Goal: Task Accomplishment & Management: Use online tool/utility

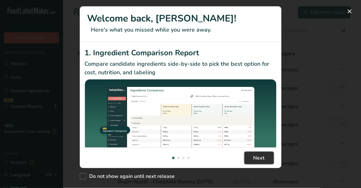
click at [255, 162] on button "Next" at bounding box center [260, 157] width 30 height 13
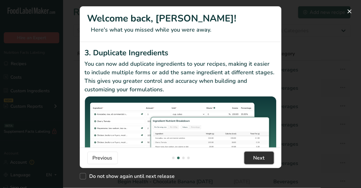
click at [255, 157] on span "Next" at bounding box center [259, 158] width 11 height 8
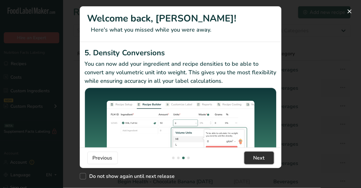
click at [254, 160] on span "Next" at bounding box center [259, 158] width 11 height 8
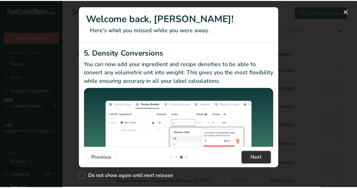
scroll to position [0, 606]
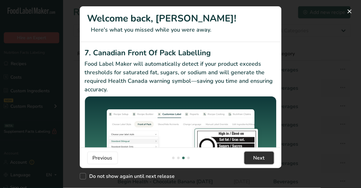
click at [256, 162] on button "Next" at bounding box center [260, 157] width 30 height 13
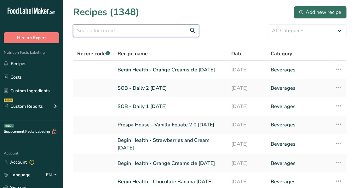
click at [138, 28] on input "text" at bounding box center [136, 30] width 126 height 13
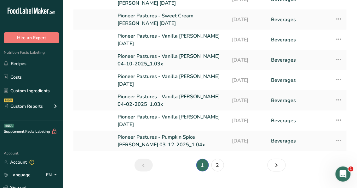
scroll to position [123, 0]
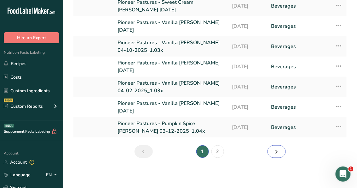
click at [276, 153] on icon "Next page" at bounding box center [277, 151] width 8 height 11
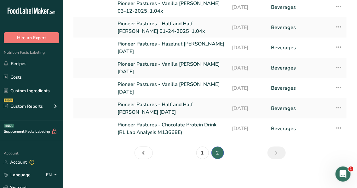
scroll to position [105, 0]
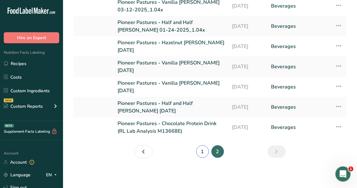
click at [205, 152] on link "1" at bounding box center [203, 151] width 13 height 13
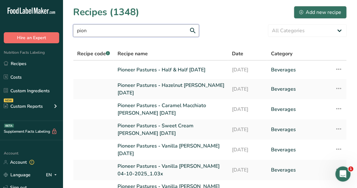
drag, startPoint x: 120, startPoint y: 30, endPoint x: 50, endPoint y: 36, distance: 69.7
click at [50, 36] on div ".a-20{fill:#fff;} Hire an Expert Nutrition Facts Labeling Recipes Costs Custom …" at bounding box center [178, 155] width 357 height 311
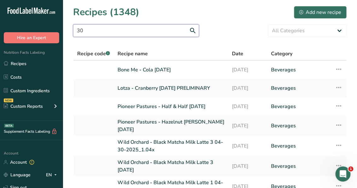
click at [134, 33] on input "30" at bounding box center [136, 30] width 126 height 13
type input "3"
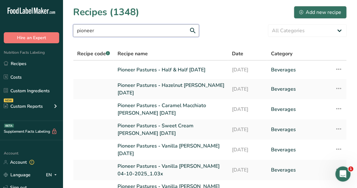
click at [152, 31] on input "pioneer" at bounding box center [136, 30] width 126 height 13
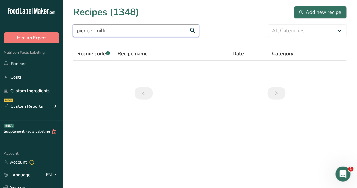
click at [95, 31] on input "pioneer milk" at bounding box center [136, 30] width 126 height 13
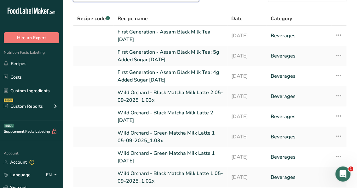
scroll to position [23, 0]
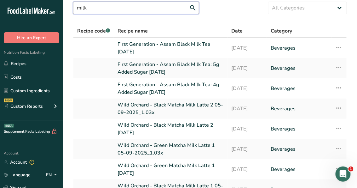
drag, startPoint x: 139, startPoint y: 12, endPoint x: 46, endPoint y: 13, distance: 93.4
click at [46, 13] on div ".a-20{fill:#fff;} Hire an Expert Nutrition Facts Labeling Recipes Costs Custom …" at bounding box center [178, 133] width 357 height 313
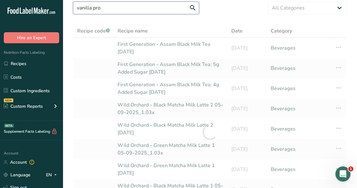
type input "vanilla pro"
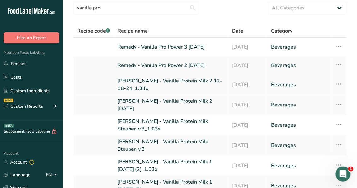
click at [195, 83] on link "[PERSON_NAME] - Vanilla Protein Milk 2 12-18-24_1.04x" at bounding box center [171, 84] width 107 height 15
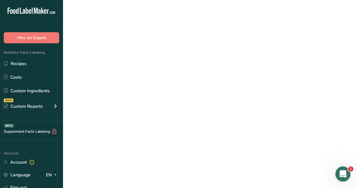
click at [195, 83] on link "[PERSON_NAME] - Vanilla Protein Milk 2 12-18-24_1.04x" at bounding box center [171, 84] width 107 height 15
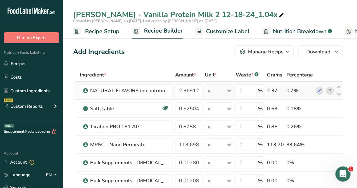
click at [293, 90] on div "0.7%" at bounding box center [300, 91] width 27 height 8
click at [295, 90] on div "0.7%" at bounding box center [300, 91] width 27 height 8
click at [292, 50] on button "Manage Recipe" at bounding box center [264, 51] width 59 height 13
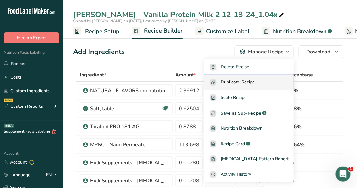
click at [255, 80] on span "Duplicate Recipe" at bounding box center [238, 82] width 34 height 7
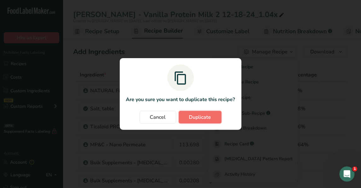
click at [192, 121] on button "Duplicate" at bounding box center [200, 117] width 43 height 13
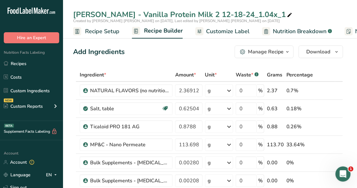
click at [287, 17] on icon at bounding box center [290, 15] width 6 height 9
drag, startPoint x: 237, startPoint y: 15, endPoint x: 93, endPoint y: 16, distance: 143.9
click at [93, 16] on input "[PERSON_NAME] - Vanilla Protein Milk 2 12-18-24_1.04x_1" at bounding box center [210, 14] width 274 height 11
click at [120, 16] on input "[PERSON_NAME] - Vanilla Protein Milk 2 12-18-24_1.04x_1" at bounding box center [210, 14] width 274 height 11
drag, startPoint x: 181, startPoint y: 15, endPoint x: 221, endPoint y: 14, distance: 40.4
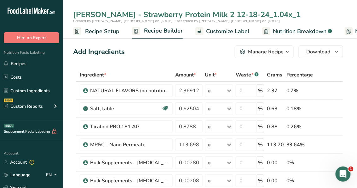
click at [221, 14] on input "[PERSON_NAME] - Strawberry Protein Milk 2 12-18-24_1.04x_1" at bounding box center [210, 14] width 274 height 11
type input "[PERSON_NAME] - Strawberry Protein Milk [DATE] 1.04x_1"
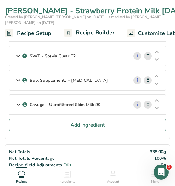
scroll to position [226, 0]
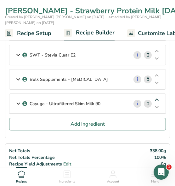
click at [160, 97] on icon at bounding box center [157, 99] width 8 height 5
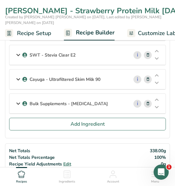
click at [156, 109] on div "i" at bounding box center [147, 104] width 37 height 20
click at [158, 105] on icon at bounding box center [157, 107] width 8 height 5
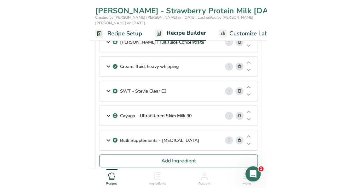
scroll to position [190, 0]
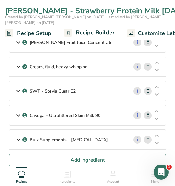
click at [149, 139] on icon at bounding box center [148, 139] width 4 height 7
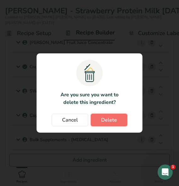
click at [110, 119] on span "Delete" at bounding box center [109, 120] width 16 height 8
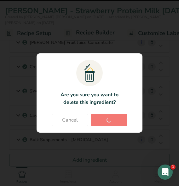
click at [151, 114] on div ".a{fill:#f5f3ed;}.b,.e{fill:#0f393a;}.c{fill:none;}.d{fill:#f2c549;}.e{stroke:r…" at bounding box center [90, 92] width 126 height 99
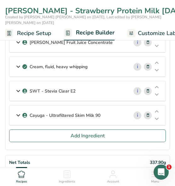
click at [147, 112] on icon at bounding box center [148, 115] width 4 height 7
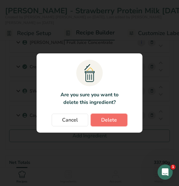
click at [116, 118] on span "Delete" at bounding box center [109, 120] width 16 height 8
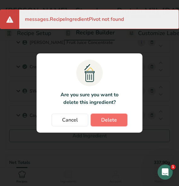
click at [115, 115] on button "Delete" at bounding box center [109, 120] width 37 height 13
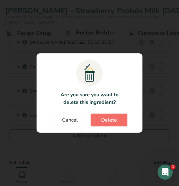
click at [115, 118] on span "Delete" at bounding box center [109, 120] width 16 height 8
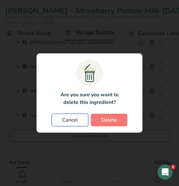
click at [80, 118] on button "Cancel" at bounding box center [70, 120] width 37 height 13
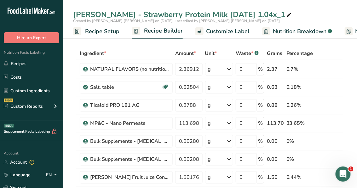
scroll to position [19, 0]
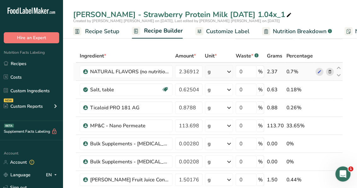
click at [330, 71] on icon at bounding box center [330, 71] width 4 height 7
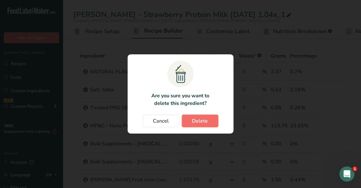
click at [203, 122] on span "Delete" at bounding box center [200, 121] width 16 height 8
type input "0.62504"
type input "0.8788"
type input "113.698"
type input "0.002808"
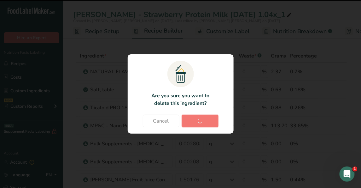
type input "0.00208"
type input "1.50176"
type input "4.16"
type input "0.0156"
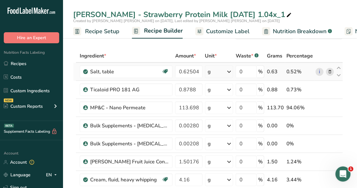
click at [328, 72] on icon at bounding box center [330, 71] width 4 height 7
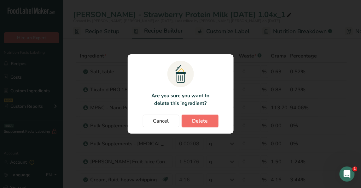
click at [202, 123] on span "Delete" at bounding box center [200, 121] width 16 height 8
type input "0.8788"
type input "113.698"
type input "0.002808"
type input "0.00208"
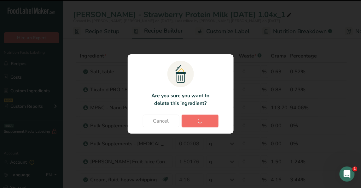
type input "1.50176"
type input "4.16"
type input "0.0156"
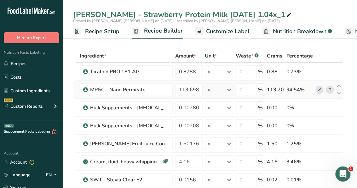
click at [333, 89] on span at bounding box center [331, 90] width 8 height 8
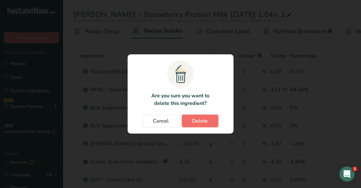
click at [209, 121] on button "Delete" at bounding box center [200, 121] width 37 height 13
type input "0.002808"
type input "0.00208"
type input "1.50176"
type input "4.16"
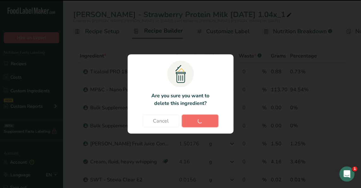
type input "0.0156"
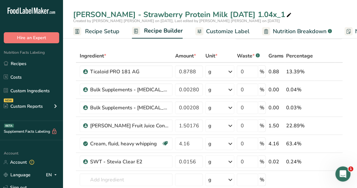
click at [132, 20] on span "Created by [PERSON_NAME] [PERSON_NAME] on [DATE], Last edited by [PERSON_NAME] …" at bounding box center [176, 20] width 207 height 5
click at [286, 13] on icon at bounding box center [289, 15] width 6 height 9
click at [274, 18] on input "[PERSON_NAME] - Strawberry Protein Milk [DATE] 1.04x_1" at bounding box center [210, 14] width 274 height 11
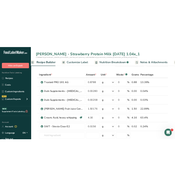
scroll to position [0, 75]
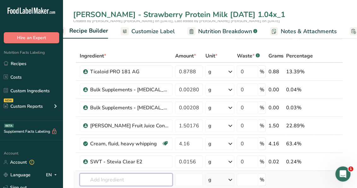
click at [98, 184] on input "text" at bounding box center [126, 179] width 93 height 13
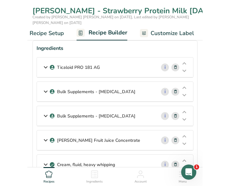
scroll to position [0, 20]
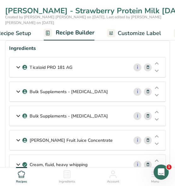
click at [131, 121] on div "i" at bounding box center [147, 116] width 37 height 20
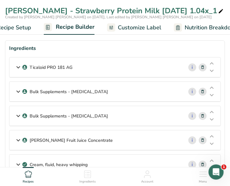
click at [185, 62] on div "i" at bounding box center [202, 67] width 37 height 20
click at [191, 66] on link "i" at bounding box center [193, 67] width 8 height 8
click at [92, 64] on div "Ticaloid PRO 181 AG" at bounding box center [96, 67] width 174 height 20
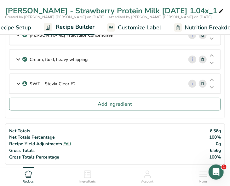
scroll to position [102, 0]
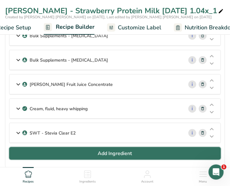
click at [37, 156] on button "Add Ingredient" at bounding box center [115, 153] width 212 height 13
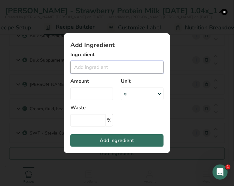
click at [102, 66] on input "Add ingredient modal" at bounding box center [116, 67] width 93 height 13
click at [105, 70] on input "UF 85" at bounding box center [116, 67] width 93 height 13
type input "U"
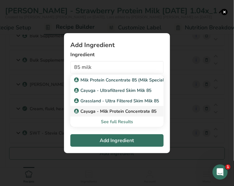
click at [113, 110] on p "Cayuga - Milk Protein Concentrate 85" at bounding box center [115, 111] width 81 height 7
type input "Cayuga - Milk Protein Concentrate 85"
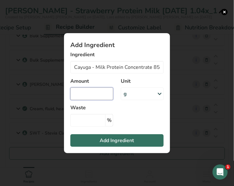
click at [103, 95] on input "Add ingredient modal" at bounding box center [91, 93] width 43 height 13
type input "65.863"
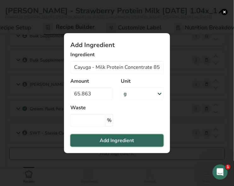
click at [114, 143] on span "Add Ingredient" at bounding box center [117, 141] width 34 height 8
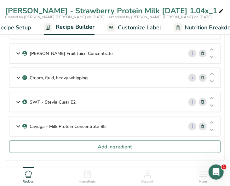
scroll to position [136, 0]
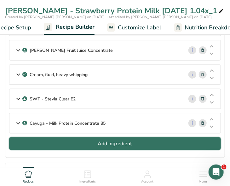
click at [56, 138] on button "Add Ingredient" at bounding box center [115, 143] width 212 height 13
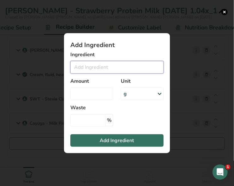
click at [120, 63] on input "Add ingredient modal" at bounding box center [116, 67] width 93 height 13
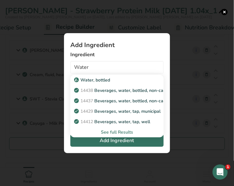
click at [106, 132] on div "See full Results" at bounding box center [116, 132] width 83 height 7
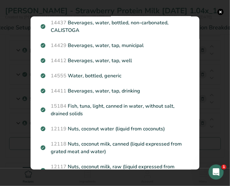
scroll to position [0, 0]
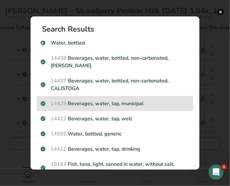
click at [119, 105] on p "14429 [GEOGRAPHIC_DATA], water, tap, municipal" at bounding box center [115, 104] width 149 height 8
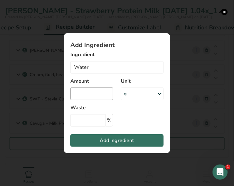
type input "Beverages, water, tap, municipal"
click at [101, 98] on input "Add ingredient modal" at bounding box center [91, 93] width 43 height 13
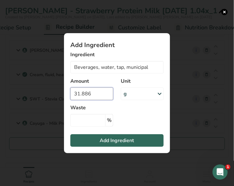
type input "31.886"
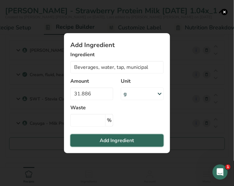
click at [126, 141] on span "Add Ingredient" at bounding box center [117, 141] width 34 height 8
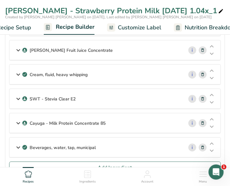
click at [103, 75] on div "Cream, fluid, heavy whipping" at bounding box center [96, 75] width 174 height 20
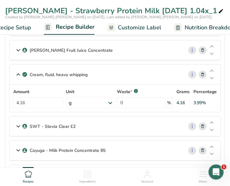
drag, startPoint x: 73, startPoint y: 76, endPoint x: 22, endPoint y: 80, distance: 51.2
click at [22, 80] on div "Cream, fluid, heavy whipping" at bounding box center [96, 75] width 174 height 20
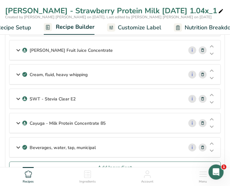
click at [99, 73] on div "Cream, fluid, heavy whipping" at bounding box center [96, 75] width 174 height 20
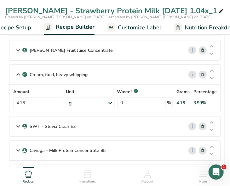
click at [89, 74] on div "Cream, fluid, heavy whipping" at bounding box center [96, 75] width 174 height 20
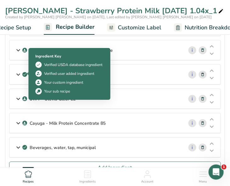
drag, startPoint x: 89, startPoint y: 74, endPoint x: 46, endPoint y: 73, distance: 42.3
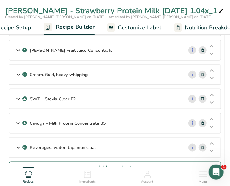
click at [110, 74] on div "Cream, fluid, heavy whipping" at bounding box center [96, 75] width 174 height 20
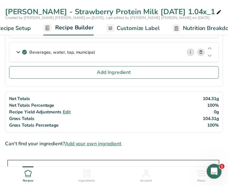
scroll to position [244, 0]
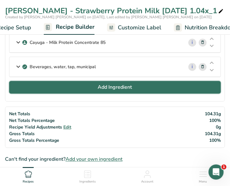
click at [67, 90] on button "Add Ingredient" at bounding box center [115, 87] width 212 height 13
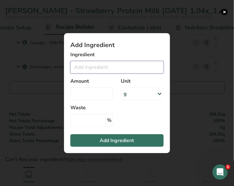
click at [95, 67] on input "Add ingredient modal" at bounding box center [116, 67] width 93 height 13
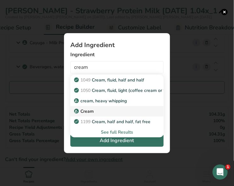
click at [95, 111] on div "Cream" at bounding box center [111, 111] width 73 height 7
type input "Cream"
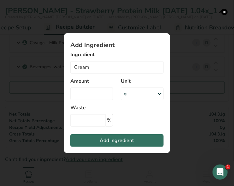
click at [95, 111] on div "Waste %" at bounding box center [93, 115] width 47 height 23
drag, startPoint x: 95, startPoint y: 111, endPoint x: 89, endPoint y: 88, distance: 23.7
click at [89, 88] on input "Add ingredient modal" at bounding box center [91, 93] width 43 height 13
type input "0"
type input "1.231"
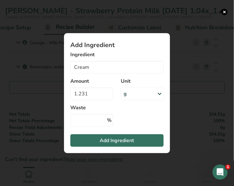
click at [153, 97] on div "g" at bounding box center [142, 93] width 43 height 13
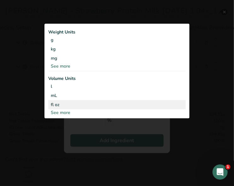
click at [88, 109] on div "fl oz Volume units require a density conversion. If you know your ingredient's …" at bounding box center [117, 104] width 138 height 9
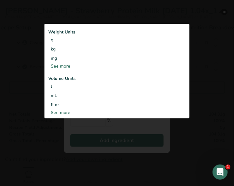
click at [63, 117] on div "Weight Units g kg mg See more Volume Units l Volume units require a density con…" at bounding box center [116, 71] width 145 height 95
click at [62, 111] on div "See more" at bounding box center [117, 112] width 138 height 7
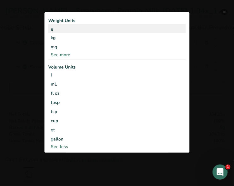
click at [100, 30] on div "g" at bounding box center [117, 28] width 138 height 9
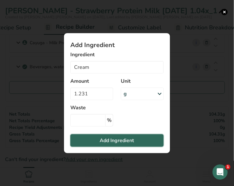
click at [119, 139] on span "Add Ingredient" at bounding box center [117, 141] width 34 height 8
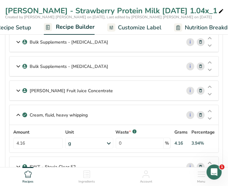
scroll to position [40, 0]
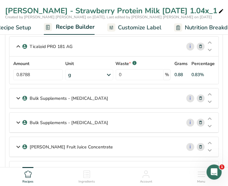
click at [160, 95] on div "Bulk Supplements - [MEDICAL_DATA]" at bounding box center [95, 98] width 172 height 20
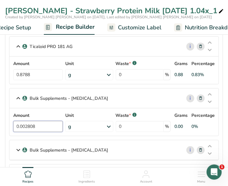
drag, startPoint x: 38, startPoint y: 127, endPoint x: 6, endPoint y: 126, distance: 31.9
click at [6, 126] on section "Ingredients Ticaloid PRO 181 AG i Amount 0.8788 Unit g Weight Units g kg mg See…" at bounding box center [114, 189] width 218 height 338
paste input "0830769230769231"
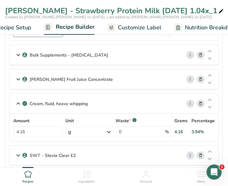
scroll to position [137, 0]
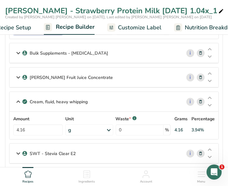
type input "0.00083"
click at [107, 53] on div "Bulk Supplements - [MEDICAL_DATA]" at bounding box center [95, 53] width 172 height 20
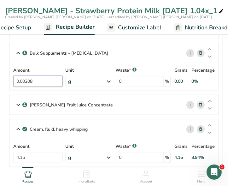
drag, startPoint x: 48, startPoint y: 84, endPoint x: 12, endPoint y: 75, distance: 37.0
click at [12, 75] on div "Amount 0.00208 Unit g Weight Units g kg mg See more Volume Units l Volume units…" at bounding box center [113, 76] width 209 height 27
paste input "0615"
type input "0.000615"
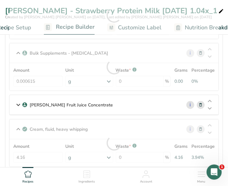
click at [97, 54] on div "Bulk Supplements - [MEDICAL_DATA] i Amount 0.000615 Unit g Weight Units g kg mg…" at bounding box center [114, 67] width 210 height 48
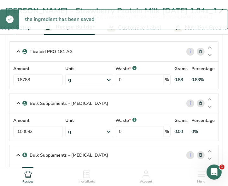
scroll to position [36, 0]
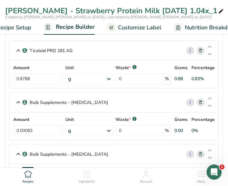
click at [78, 51] on div "Ticaloid PRO 181 AG" at bounding box center [95, 51] width 172 height 20
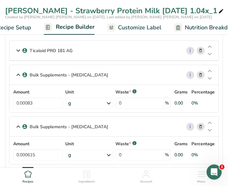
click at [78, 51] on div "Ticaloid PRO 181 AG" at bounding box center [95, 51] width 172 height 20
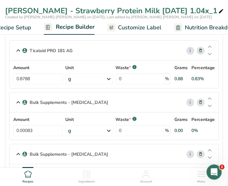
click at [70, 49] on p "Ticaloid PRO 181 AG" at bounding box center [51, 50] width 43 height 7
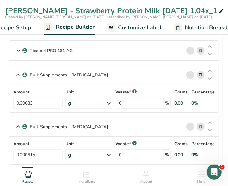
drag, startPoint x: 73, startPoint y: 51, endPoint x: 47, endPoint y: 52, distance: 25.9
click at [47, 52] on div "Ticaloid PRO 181 AG" at bounding box center [95, 51] width 172 height 20
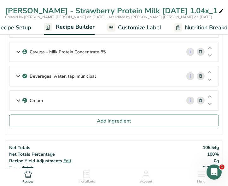
scroll to position [288, 0]
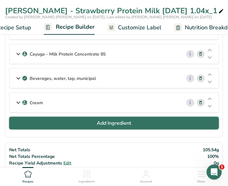
click at [62, 124] on button "Add Ingredient" at bounding box center [114, 123] width 210 height 13
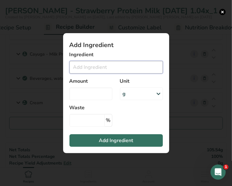
click at [93, 67] on input "Add ingredient modal" at bounding box center [115, 67] width 93 height 13
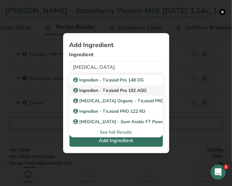
click at [127, 88] on p "Ingredion - Ticaloid Pro 192 AGD" at bounding box center [110, 90] width 73 height 7
type input "Ingredion - Ticaloid Pro 192 AGD"
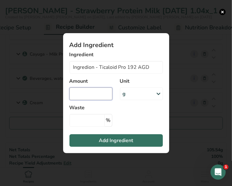
click at [99, 92] on input "Add ingredient modal" at bounding box center [90, 93] width 43 height 13
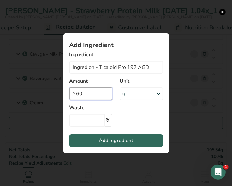
type input "260"
click at [114, 140] on span "Add Ingredient" at bounding box center [116, 141] width 34 height 8
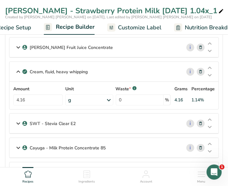
scroll to position [153, 0]
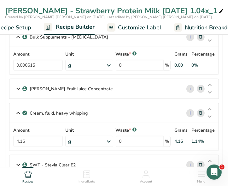
click at [200, 112] on icon at bounding box center [201, 113] width 4 height 7
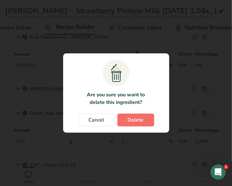
click at [134, 122] on span "Delete" at bounding box center [136, 120] width 16 height 8
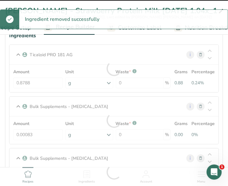
scroll to position [30, 0]
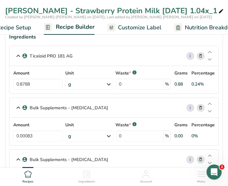
click at [199, 58] on icon at bounding box center [201, 56] width 4 height 7
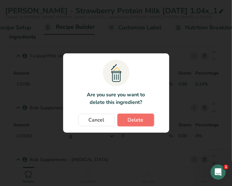
click at [134, 121] on span "Delete" at bounding box center [136, 120] width 16 height 8
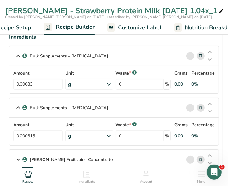
click at [18, 55] on icon at bounding box center [19, 55] width 8 height 11
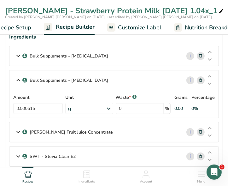
click at [16, 80] on icon at bounding box center [19, 79] width 8 height 11
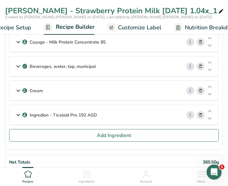
scroll to position [144, 0]
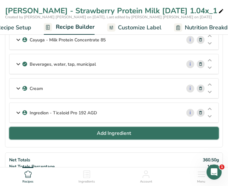
click at [22, 130] on button "Add Ingredient" at bounding box center [114, 133] width 210 height 13
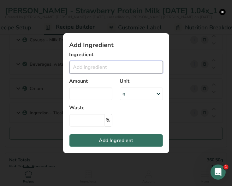
click at [84, 69] on input "Add ingredient modal" at bounding box center [115, 67] width 93 height 13
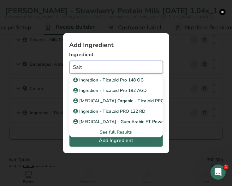
click at [98, 69] on input "Salt" at bounding box center [115, 67] width 93 height 13
click at [105, 48] on h1 "Add Ingredient" at bounding box center [115, 45] width 93 height 6
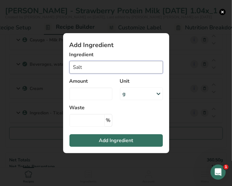
click at [95, 67] on input "Salt" at bounding box center [115, 67] width 93 height 13
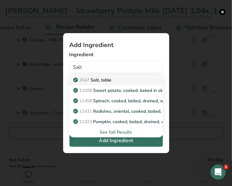
click at [107, 79] on p "2047 Salt, table" at bounding box center [92, 80] width 37 height 7
type input "Salt, table"
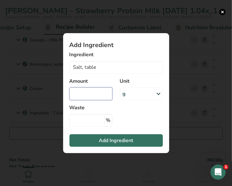
click at [91, 97] on input "Add ingredient modal" at bounding box center [90, 93] width 43 height 13
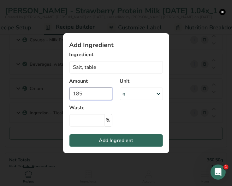
type input "185"
click at [116, 144] on button "Add Ingredient" at bounding box center [115, 140] width 93 height 13
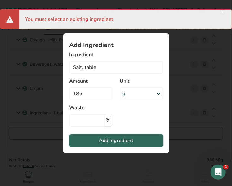
click at [116, 144] on button "Add Ingredient" at bounding box center [115, 140] width 93 height 13
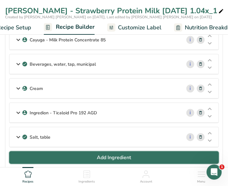
click at [84, 154] on button "Add Ingredient" at bounding box center [114, 157] width 210 height 13
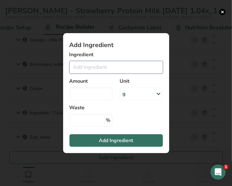
click at [89, 66] on input "Add ingredient modal" at bounding box center [115, 67] width 93 height 13
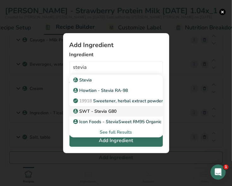
click at [100, 107] on link "SWT - Stevia G80" at bounding box center [115, 111] width 93 height 10
type input "SWT - Stevia G80"
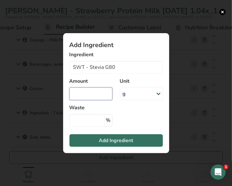
click at [95, 91] on input "Add ingredient modal" at bounding box center [90, 93] width 43 height 13
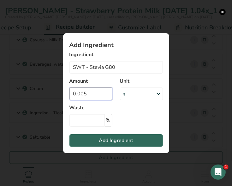
type input "0.005"
click at [106, 141] on span "Add Ingredient" at bounding box center [116, 141] width 34 height 8
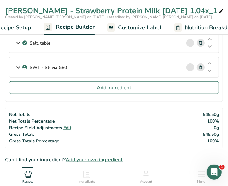
scroll to position [239, 0]
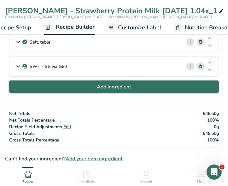
click at [111, 83] on span "Add Ingredient" at bounding box center [114, 87] width 34 height 8
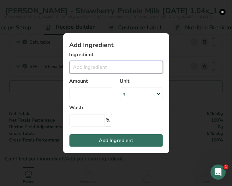
click at [112, 64] on input "Add ingredient modal" at bounding box center [115, 67] width 93 height 13
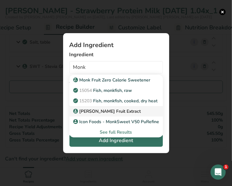
click at [110, 110] on p "[PERSON_NAME] Fruit Extract" at bounding box center [107, 111] width 67 height 7
type input "[PERSON_NAME] Fruit Extract"
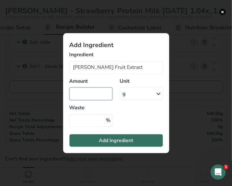
click at [103, 92] on input "Add ingredient modal" at bounding box center [90, 93] width 43 height 13
click at [72, 95] on input "44" at bounding box center [90, 93] width 43 height 13
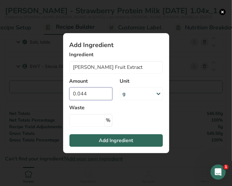
type input "0.044"
click at [106, 136] on button "Add Ingredient" at bounding box center [115, 140] width 93 height 13
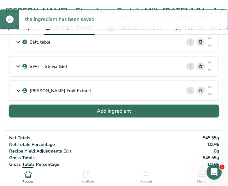
click at [76, 109] on button "Add Ingredient" at bounding box center [114, 111] width 210 height 13
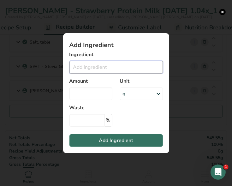
click at [80, 71] on input "Add ingredient modal" at bounding box center [115, 67] width 93 height 13
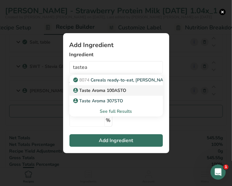
click at [99, 90] on p "Taste Aroma 100ASTO" at bounding box center [100, 90] width 52 height 7
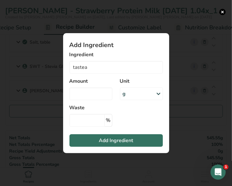
type input "Taste Aroma 100ASTO"
click at [99, 90] on input "Add ingredient modal" at bounding box center [90, 93] width 43 height 13
type input "0"
type input "0.003"
click at [128, 113] on section "Add Ingredient Ingredient Taste Aroma 100ASTO 8074 Cereals ready-to-eat, [PERSO…" at bounding box center [116, 93] width 106 height 120
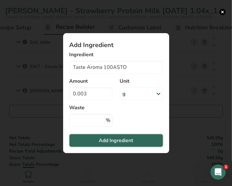
click at [118, 144] on button "Add Ingredient" at bounding box center [115, 140] width 93 height 13
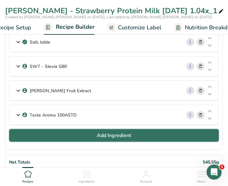
click at [62, 129] on button "Add Ingredient" at bounding box center [114, 135] width 210 height 13
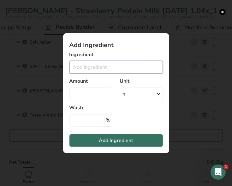
click at [107, 69] on input "Add ingredient modal" at bounding box center [115, 67] width 93 height 13
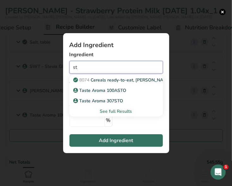
type input "s"
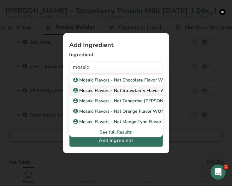
click at [131, 90] on p "Mosaic Flavors - Nat Strawberry Flavor WONF OC-11025" at bounding box center [135, 90] width 122 height 7
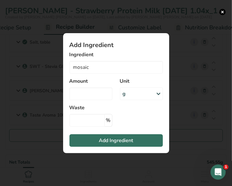
type input "Mosaic Flavors - Nat Strawberry Flavor WONF OC-11025"
click at [112, 94] on div "Amount" at bounding box center [91, 89] width 50 height 30
click at [108, 95] on input "Add ingredient modal" at bounding box center [90, 93] width 43 height 13
type input "0"
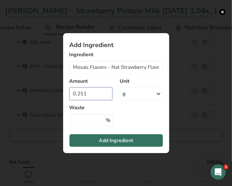
type input "0.251"
click at [130, 117] on section "Add Ingredient Ingredient Mosaic Flavors - Nat Strawberry Flavor WONF OC-11025 …" at bounding box center [116, 93] width 106 height 120
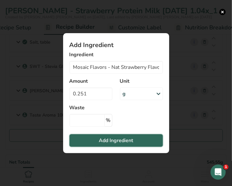
click at [122, 142] on span "Add Ingredient" at bounding box center [116, 141] width 34 height 8
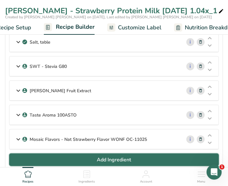
click at [94, 156] on button "Add Ingredient" at bounding box center [114, 159] width 210 height 13
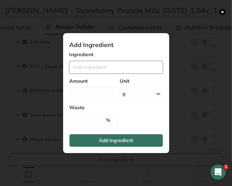
click at [89, 67] on input "Add ingredient modal" at bounding box center [115, 67] width 93 height 13
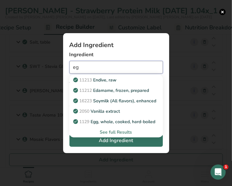
type input "e"
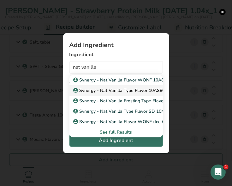
click at [124, 90] on p "Synergy - Nat Vanilla Type Flavor 10AS806340" at bounding box center [124, 90] width 101 height 7
type input "Synergy - Nat Vanilla Type Flavor 10AS806340"
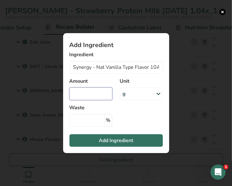
click at [100, 93] on input "Add ingredient modal" at bounding box center [90, 93] width 43 height 13
click at [73, 90] on input "154" at bounding box center [90, 93] width 43 height 13
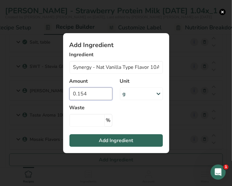
type input "0.154"
click at [95, 141] on button "Add Ingredient" at bounding box center [115, 140] width 93 height 13
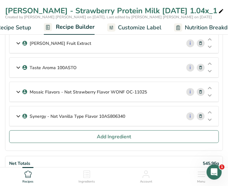
scroll to position [288, 0]
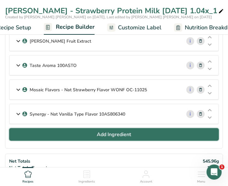
click at [101, 134] on span "Add Ingredient" at bounding box center [114, 135] width 34 height 8
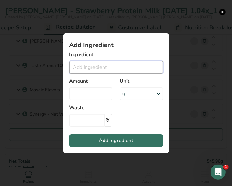
click at [83, 71] on input "Add ingredient modal" at bounding box center [115, 67] width 93 height 13
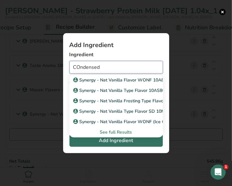
click at [79, 66] on input "COndensed" at bounding box center [115, 67] width 93 height 13
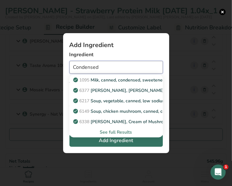
click at [123, 61] on input "Condensed" at bounding box center [115, 67] width 93 height 13
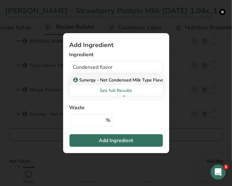
click at [119, 79] on p "Synergy - Nat Condensed Milk Type Flavor 10AS806559" at bounding box center [133, 80] width 119 height 7
type input "Synergy - Nat Condensed Milk Type Flavor 10AS806559"
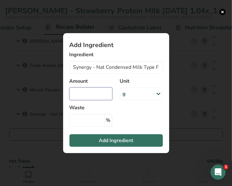
click at [93, 98] on input "Add ingredient modal" at bounding box center [90, 93] width 43 height 13
type input "0"
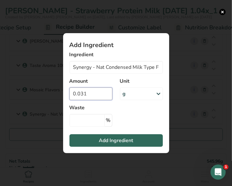
type input "0.031"
click at [94, 145] on button "Add Ingredient" at bounding box center [115, 140] width 93 height 13
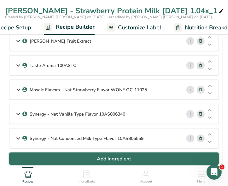
click at [79, 157] on button "Add Ingredient" at bounding box center [114, 158] width 210 height 13
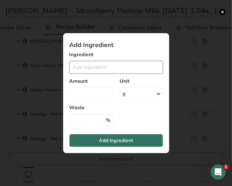
click at [100, 65] on input "Add ingredient modal" at bounding box center [115, 67] width 93 height 13
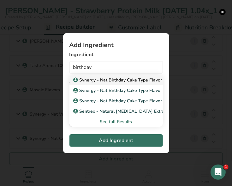
click at [121, 78] on p "Synergy - Nat Birthday Cake Type Flavor Organic 10AS842391" at bounding box center [140, 80] width 132 height 7
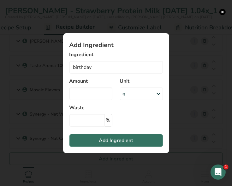
type input "Synergy - Nat Birthday Cake Type Flavor Organic 10AS842391"
click at [97, 90] on input "Add ingredient modal" at bounding box center [90, 93] width 43 height 13
type input "0"
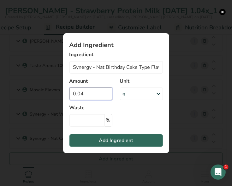
type input "0.04"
click at [87, 138] on button "Add Ingredient" at bounding box center [115, 140] width 93 height 13
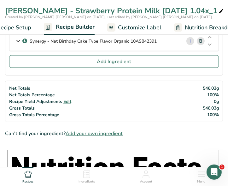
scroll to position [339, 0]
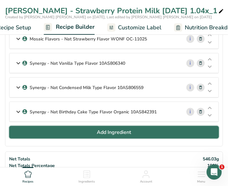
click at [113, 128] on span "Add Ingredient" at bounding box center [114, 132] width 34 height 8
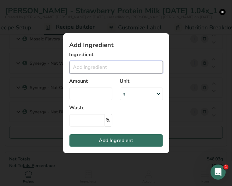
click at [93, 70] on input "Add ingredient modal" at bounding box center [115, 67] width 93 height 13
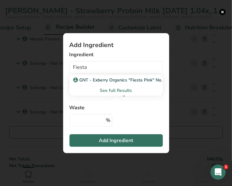
click at [99, 78] on p "GNT - Exberry Organics "Fiesta Pink" No. 51420277" at bounding box center [128, 80] width 109 height 7
type input "GNT - Exberry Organics "Fiesta Pink" No. 51420277"
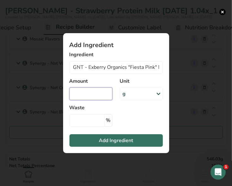
click at [89, 97] on input "Add ingredient modal" at bounding box center [90, 93] width 43 height 13
type input "0"
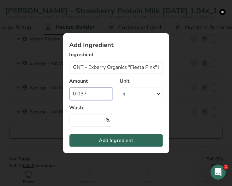
type input "0.037"
click at [111, 135] on button "Add Ingredient" at bounding box center [115, 140] width 93 height 13
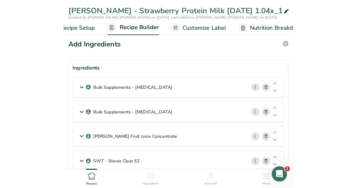
scroll to position [22, 0]
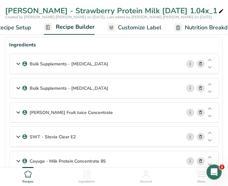
click at [199, 113] on icon at bounding box center [201, 112] width 4 height 7
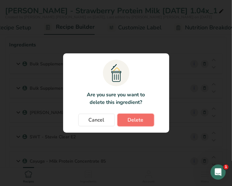
click at [146, 123] on button "Delete" at bounding box center [135, 120] width 37 height 13
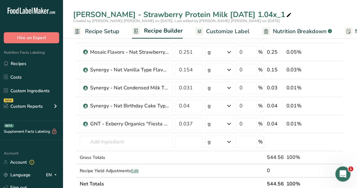
scroll to position [241, 0]
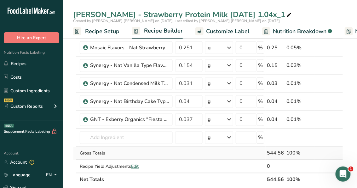
click at [295, 153] on div "100%" at bounding box center [300, 153] width 27 height 8
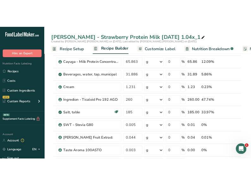
scroll to position [95, 0]
